Goal: Task Accomplishment & Management: Manage account settings

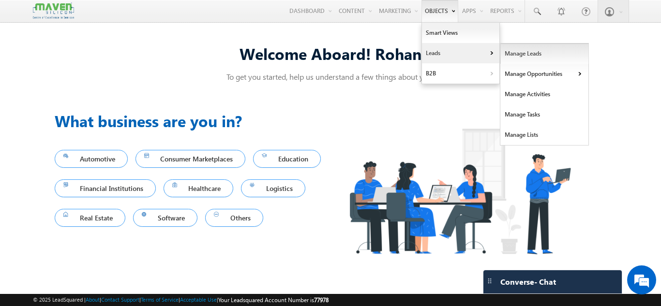
click at [510, 56] on link "Manage Leads" at bounding box center [544, 54] width 89 height 20
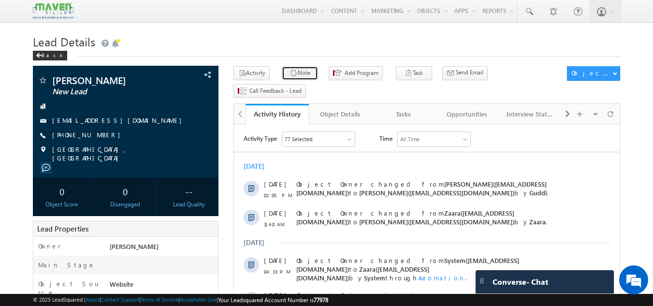
click at [301, 72] on button "Note" at bounding box center [300, 73] width 36 height 14
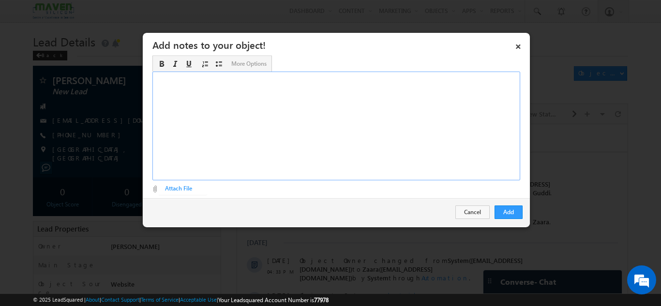
click at [244, 127] on div "Rich Text Editor, Description-inline-editor-div" at bounding box center [336, 126] width 368 height 109
click at [510, 213] on button "Add" at bounding box center [508, 213] width 28 height 14
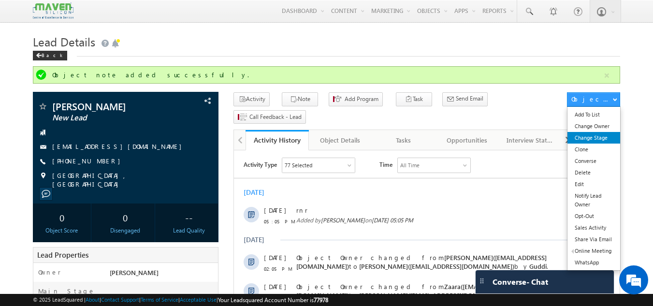
drag, startPoint x: 593, startPoint y: 136, endPoint x: 584, endPoint y: 133, distance: 9.6
click at [593, 136] on link "Change Stage" at bounding box center [594, 138] width 53 height 12
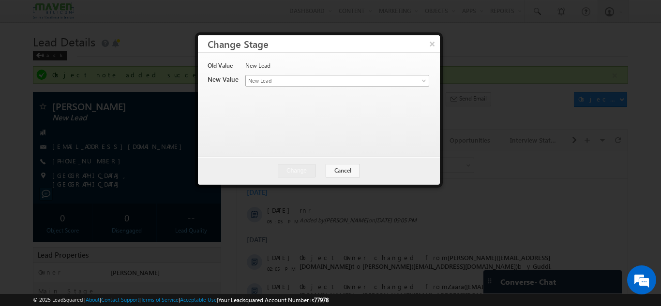
click at [319, 77] on span "New Lead" at bounding box center [321, 80] width 151 height 9
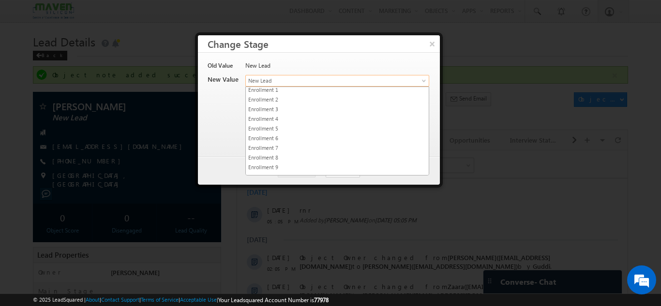
scroll to position [192, 0]
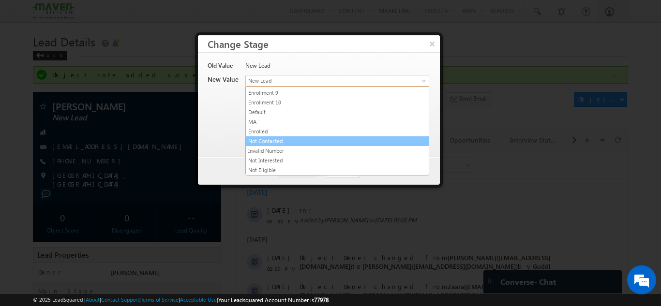
click at [279, 142] on link "Not Contacted" at bounding box center [337, 141] width 183 height 9
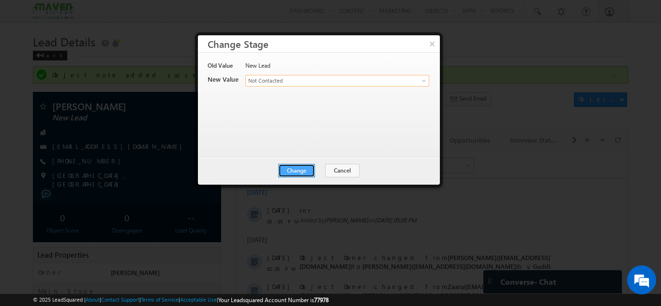
click at [297, 167] on button "Change" at bounding box center [296, 171] width 37 height 14
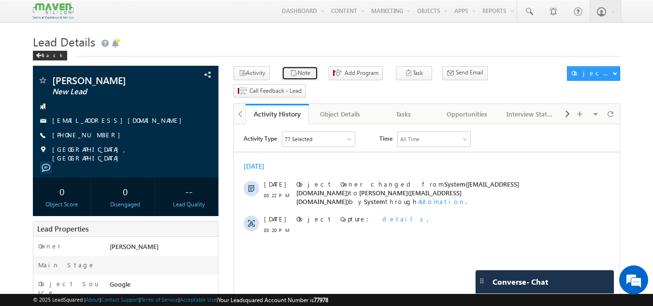
click at [290, 74] on icon "button" at bounding box center [294, 73] width 8 height 9
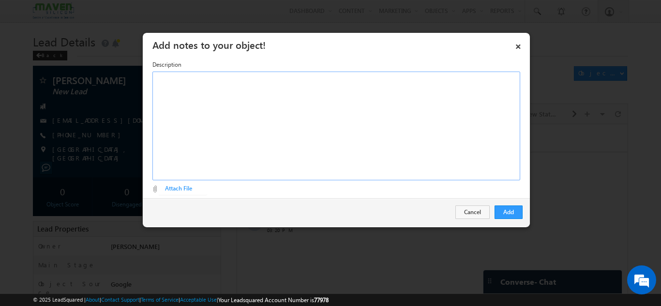
click at [230, 108] on div "Rich Text Editor, Description-inline-editor-div" at bounding box center [336, 126] width 368 height 109
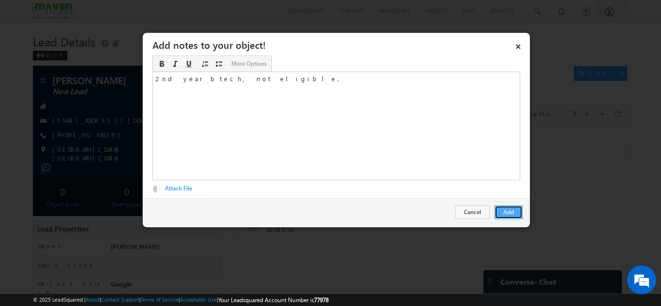
click at [503, 206] on button "Add" at bounding box center [508, 213] width 28 height 14
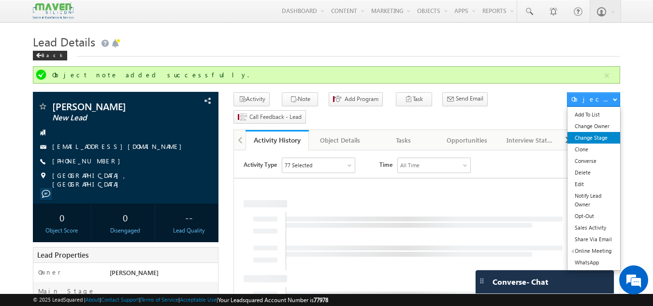
click at [589, 140] on link "Change Stage" at bounding box center [594, 138] width 53 height 12
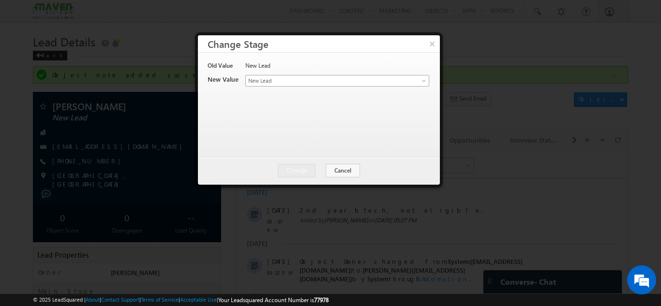
click at [301, 79] on span "New Lead" at bounding box center [321, 80] width 151 height 9
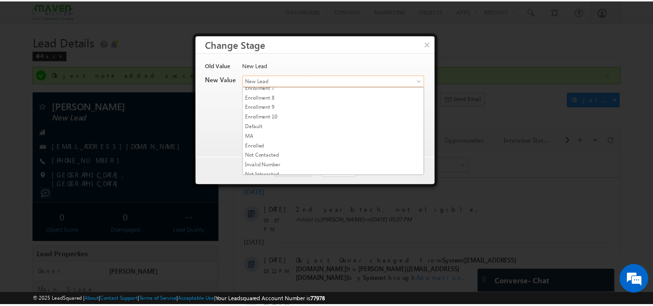
scroll to position [192, 0]
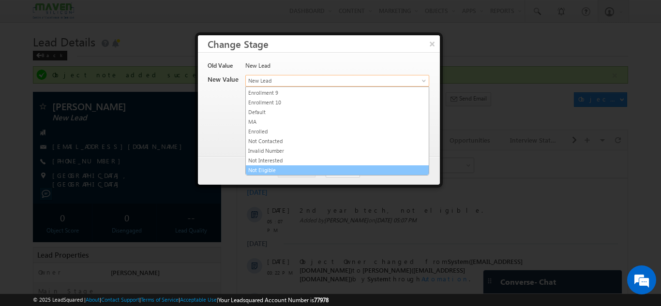
click at [268, 167] on link "Not Eligible" at bounding box center [337, 170] width 183 height 9
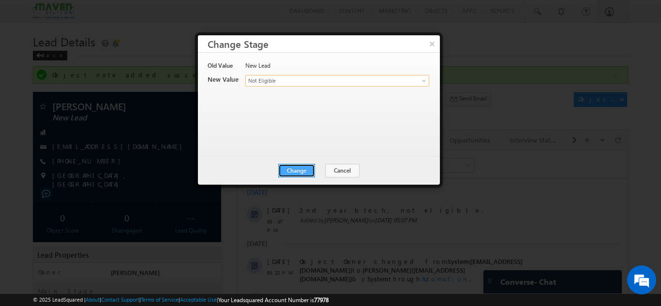
click at [296, 175] on button "Change" at bounding box center [296, 171] width 37 height 14
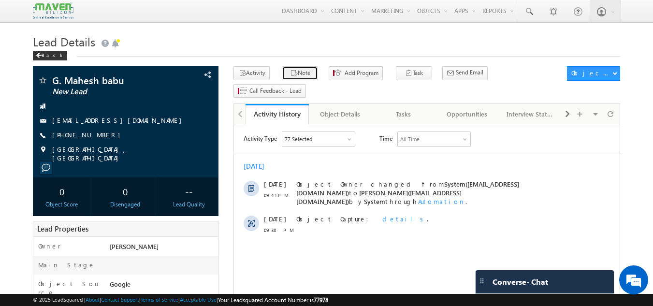
click at [290, 74] on icon "button" at bounding box center [294, 73] width 8 height 9
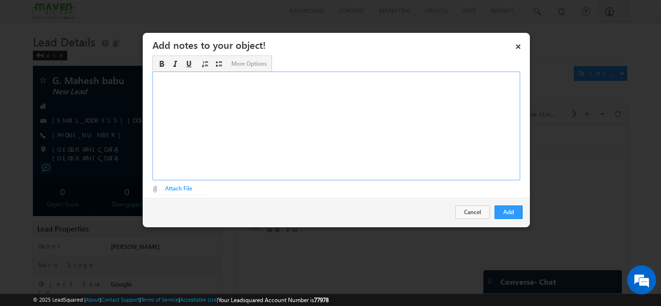
click at [299, 147] on div "Rich Text Editor, Description-inline-editor-div" at bounding box center [336, 126] width 368 height 109
click at [461, 213] on button "Cancel" at bounding box center [472, 213] width 34 height 14
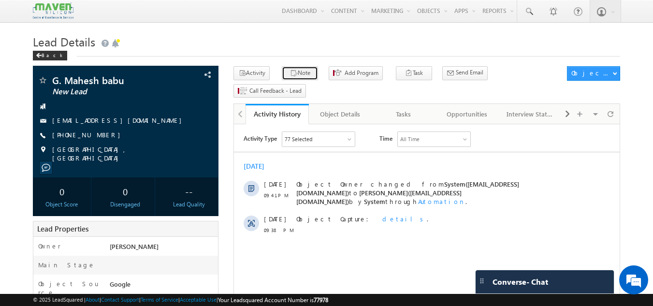
click at [299, 77] on button "Note" at bounding box center [300, 73] width 36 height 14
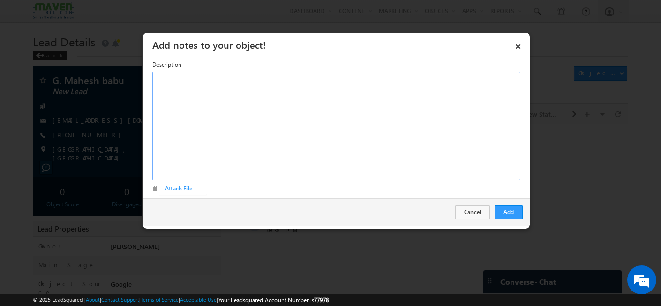
click at [285, 143] on div "Rich Text Editor, Description-inline-editor-div" at bounding box center [336, 126] width 368 height 109
click at [510, 214] on button "Add" at bounding box center [508, 213] width 28 height 14
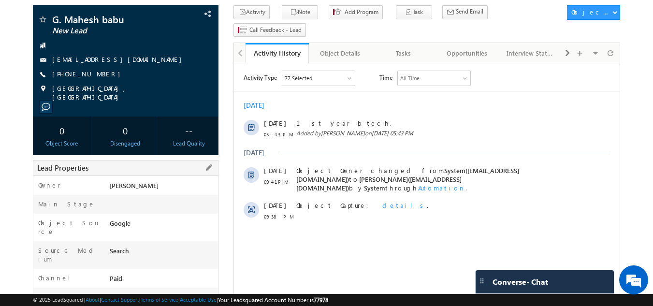
scroll to position [232, 0]
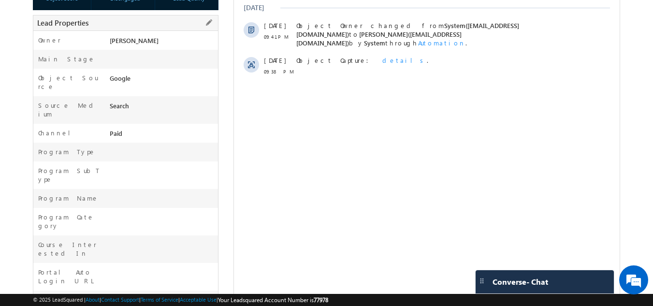
drag, startPoint x: 118, startPoint y: 75, endPoint x: 141, endPoint y: 131, distance: 60.3
click at [141, 131] on div "Owner * Rohan Main Stage Object Source Google Source Medium Search Channel Paid…" at bounding box center [126, 275] width 186 height 490
drag, startPoint x: 239, startPoint y: 149, endPoint x: 428, endPoint y: 63, distance: 207.8
click at [239, 88] on html "Activity Type 77 Selected Select All Sales Activities 1 Sales Activity Opportun…" at bounding box center [427, 3] width 386 height 170
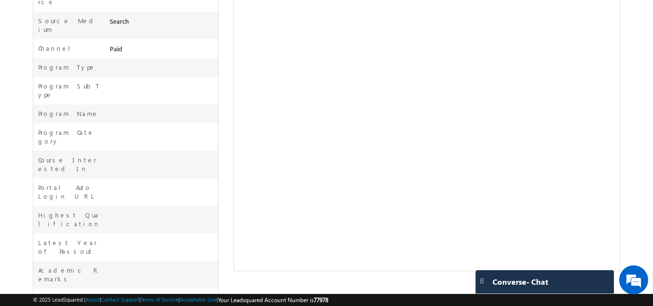
scroll to position [377, 0]
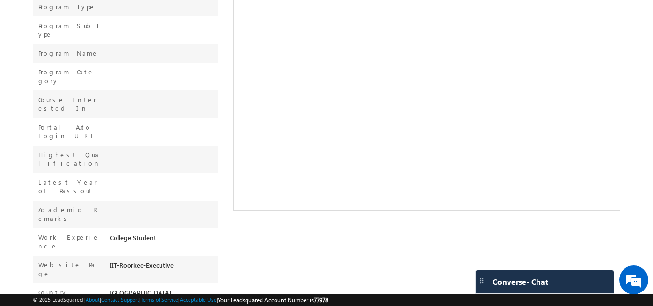
click at [235, 280] on div "G. Mahesh babu New Lead" at bounding box center [327, 47] width 588 height 665
click at [287, 248] on div "G. Mahesh babu New Lead" at bounding box center [327, 47] width 588 height 665
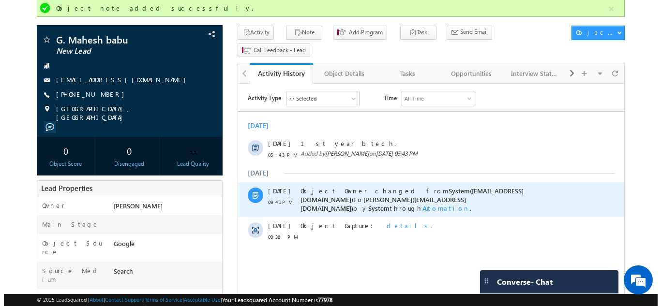
scroll to position [0, 0]
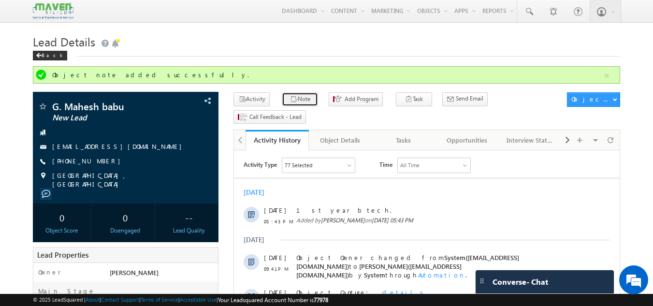
click at [290, 100] on icon "button" at bounding box center [294, 99] width 8 height 9
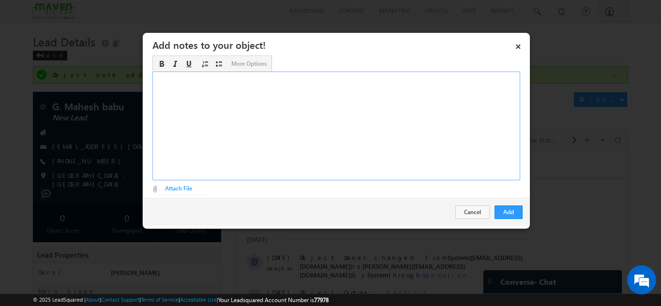
click at [279, 115] on div "Rich Text Editor, Description-inline-editor-div" at bounding box center [336, 126] width 368 height 109
click at [479, 214] on button "Cancel" at bounding box center [472, 213] width 34 height 14
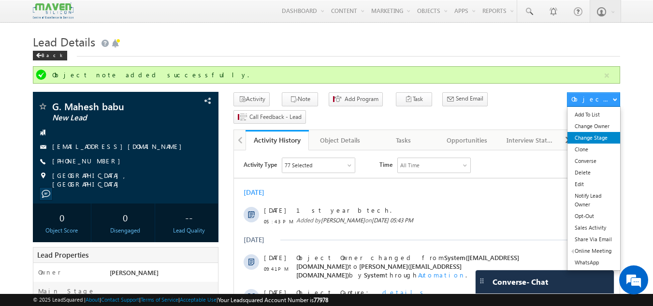
click at [584, 134] on link "Change Stage" at bounding box center [594, 138] width 53 height 12
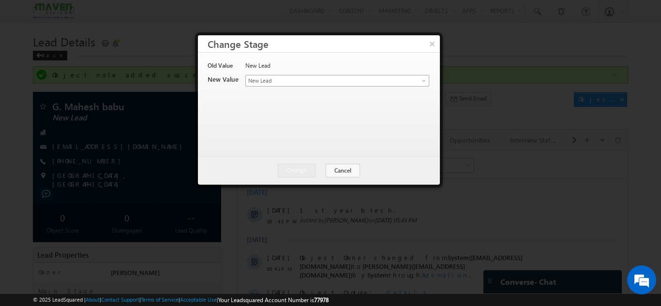
click at [283, 79] on span "New Lead" at bounding box center [321, 80] width 151 height 9
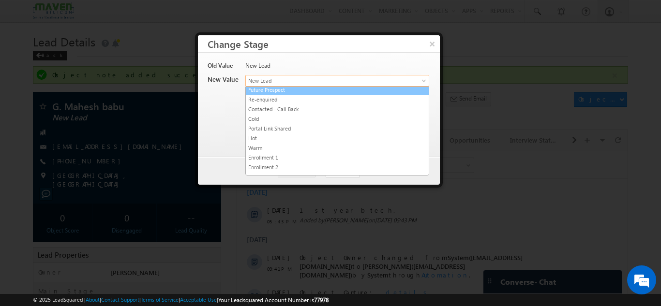
scroll to position [192, 0]
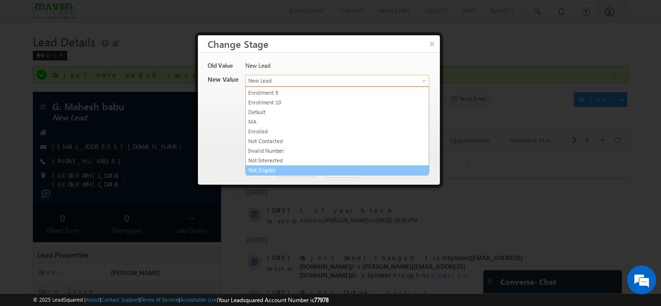
click at [283, 168] on link "Not Eligible" at bounding box center [337, 170] width 183 height 9
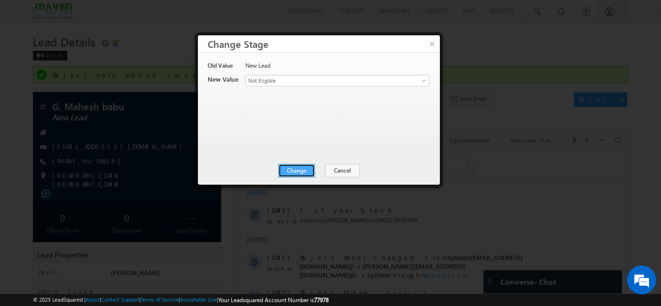
click at [298, 167] on button "Change" at bounding box center [296, 171] width 37 height 14
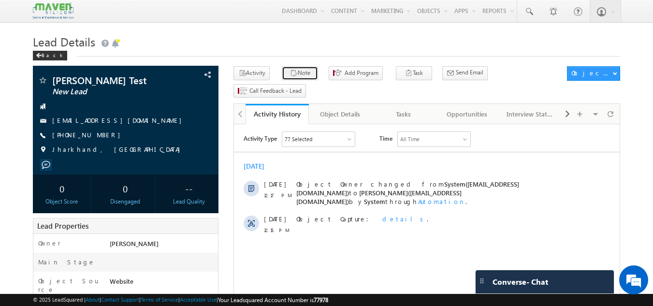
click at [304, 76] on button "Note" at bounding box center [300, 73] width 36 height 14
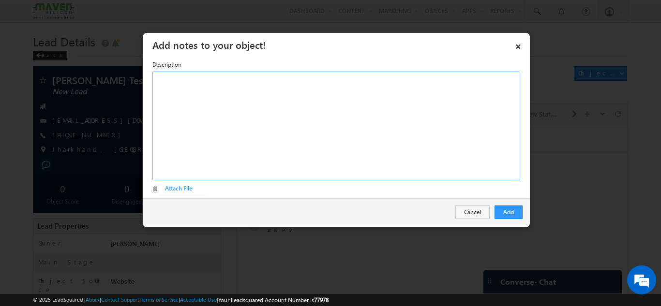
click at [299, 102] on div "Rich Text Editor, Description-inline-editor-div" at bounding box center [336, 126] width 368 height 109
click at [512, 213] on button "Add" at bounding box center [508, 213] width 28 height 14
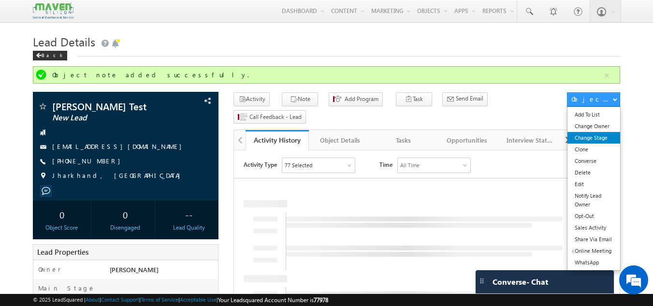
click at [603, 139] on link "Change Stage" at bounding box center [594, 138] width 53 height 12
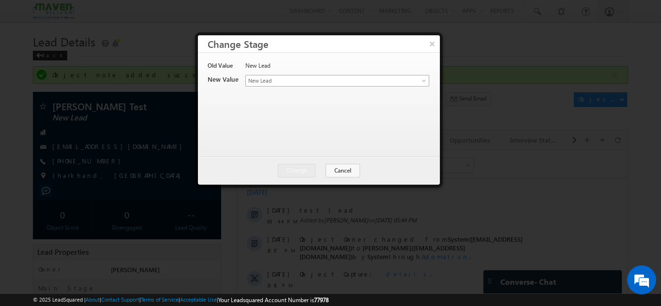
click at [316, 81] on span "New Lead" at bounding box center [321, 80] width 151 height 9
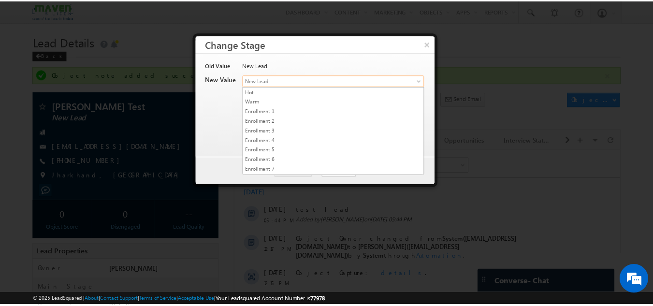
scroll to position [192, 0]
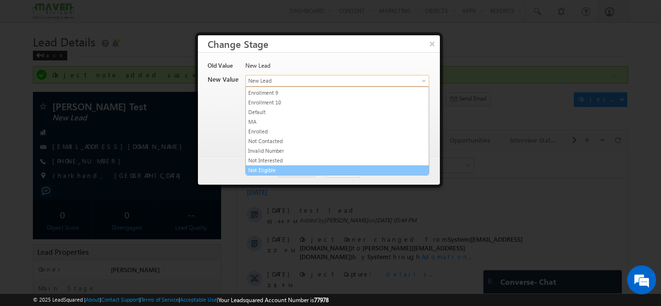
click at [264, 166] on link "Not Eligible" at bounding box center [337, 170] width 183 height 9
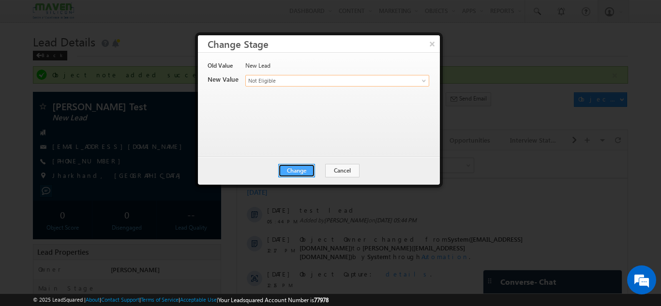
click at [310, 165] on button "Change" at bounding box center [296, 171] width 37 height 14
